Goal: Check status: Check status

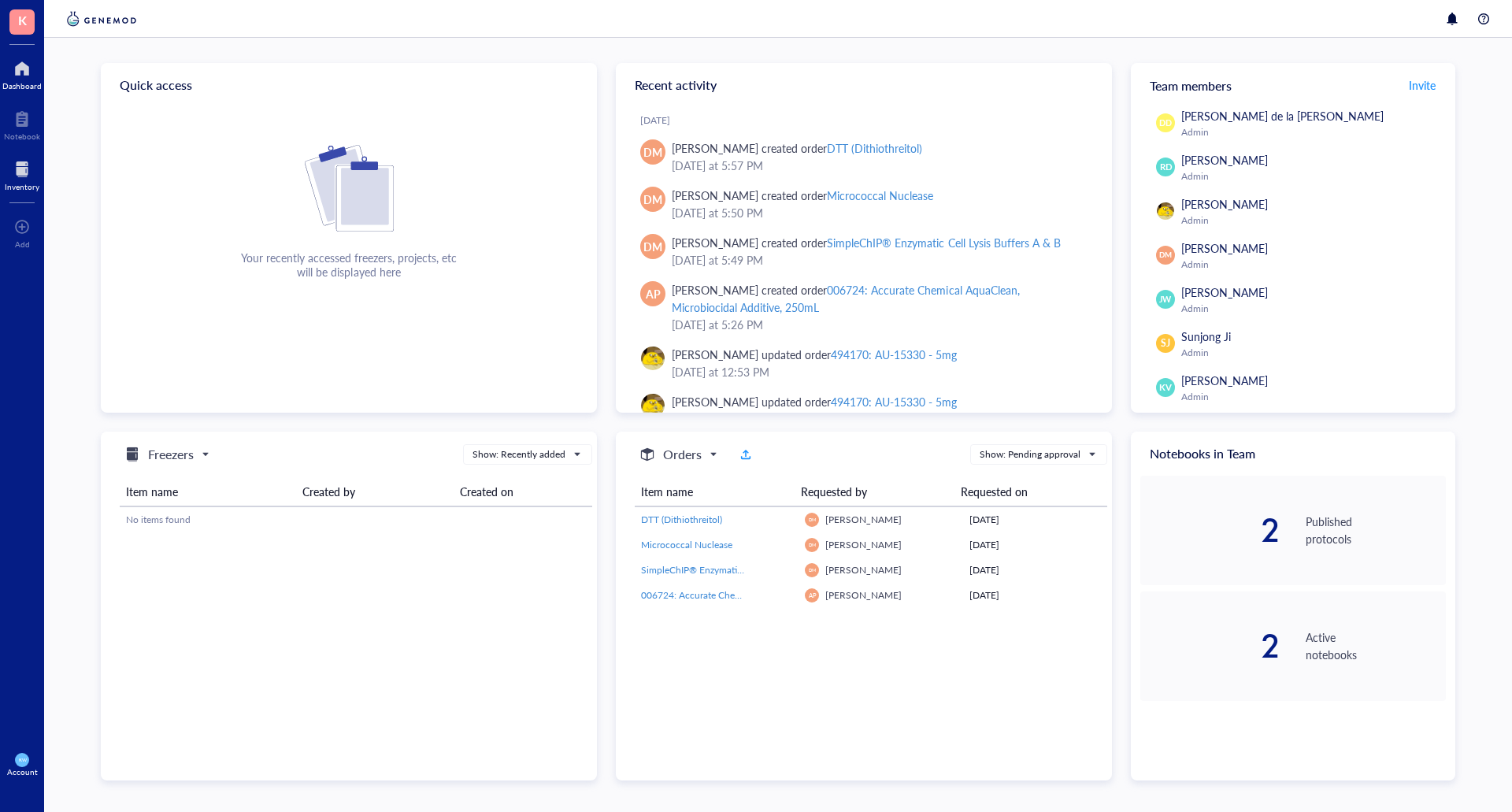
click at [21, 171] on div at bounding box center [22, 169] width 35 height 25
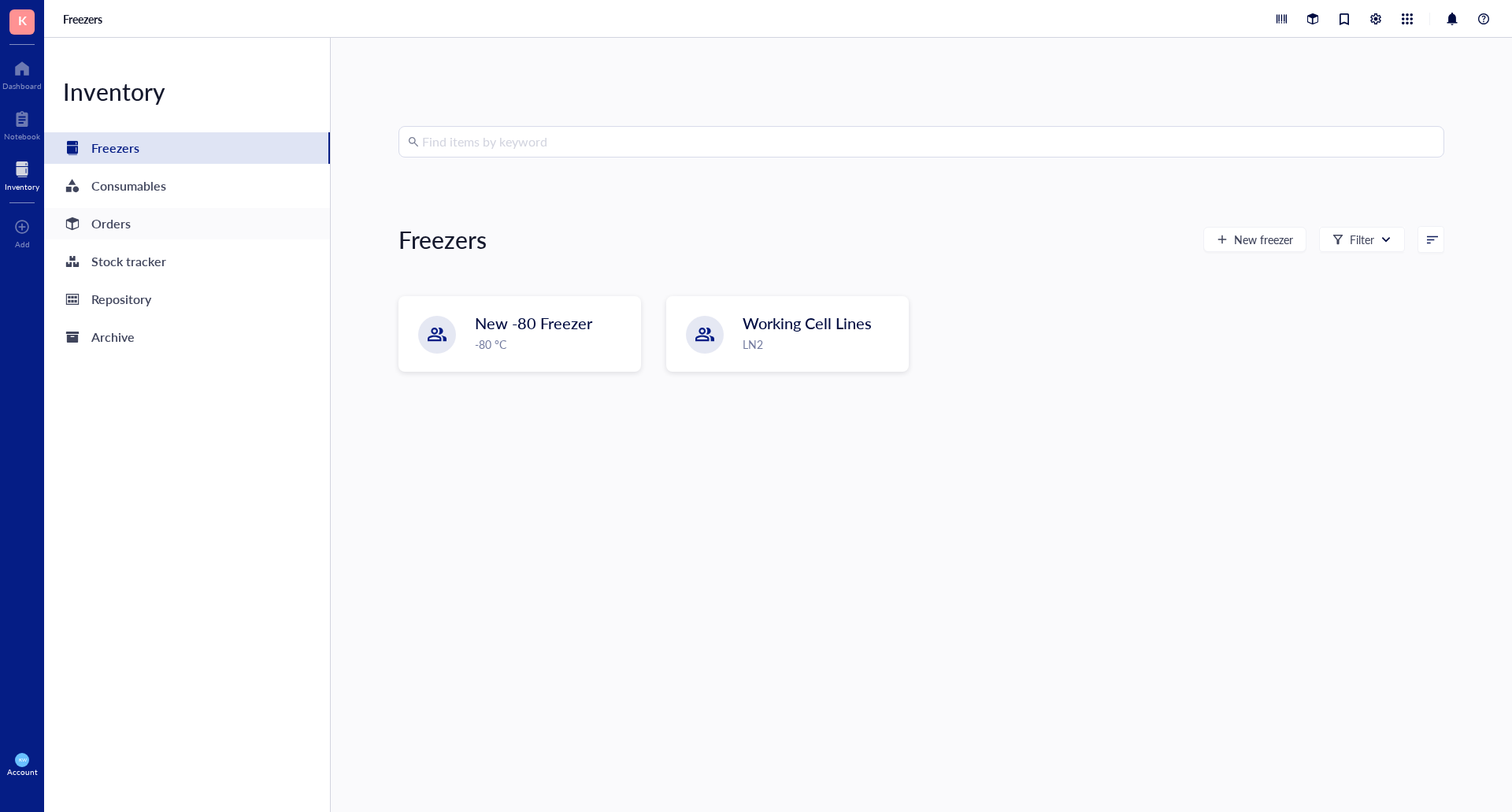
click at [140, 219] on div "Orders" at bounding box center [186, 223] width 286 height 31
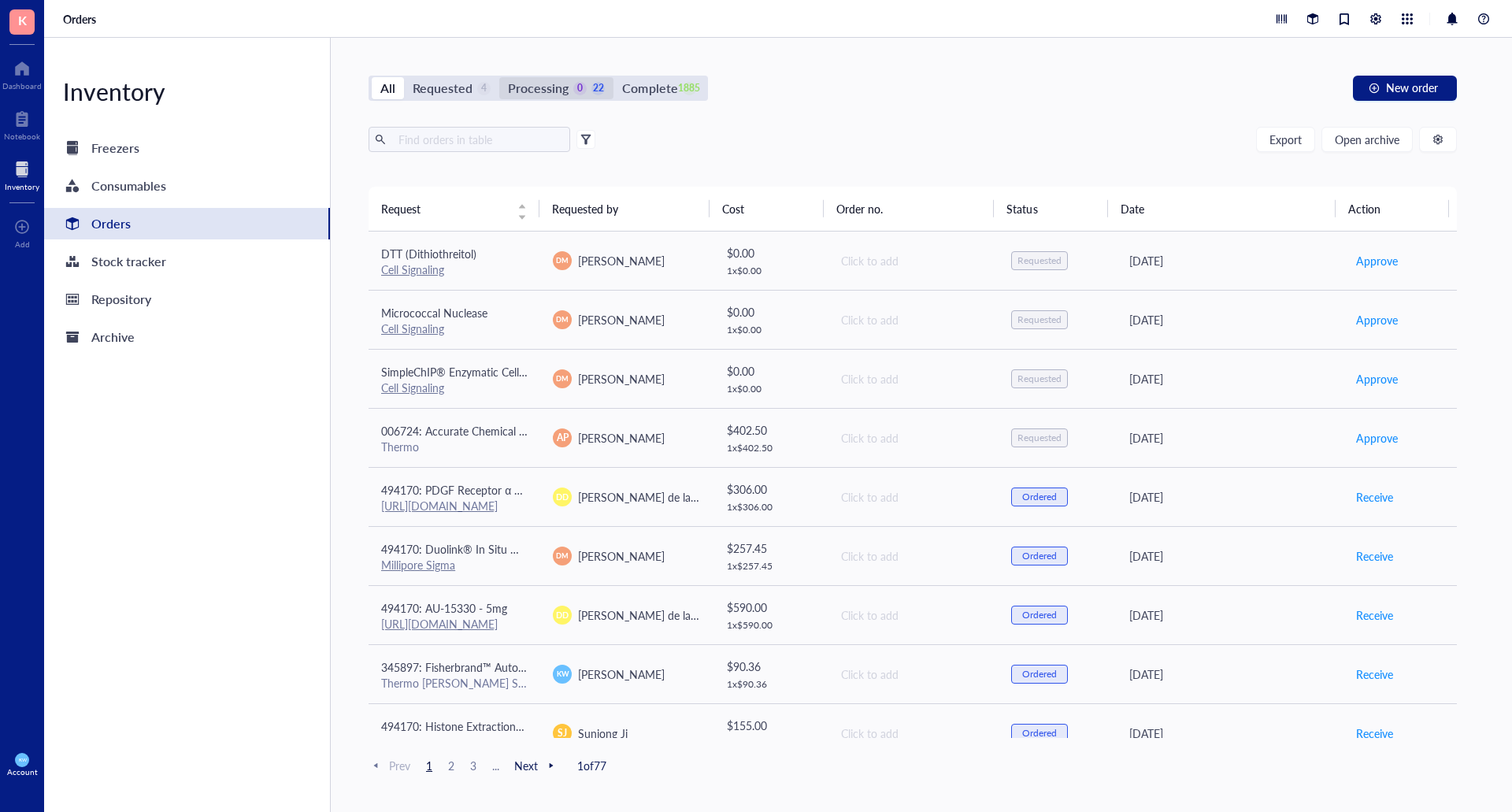
click at [543, 92] on div "Processing" at bounding box center [539, 88] width 61 height 22
click at [499, 77] on input "Processing 0 22" at bounding box center [499, 77] width 0 height 0
